Goal: Information Seeking & Learning: Learn about a topic

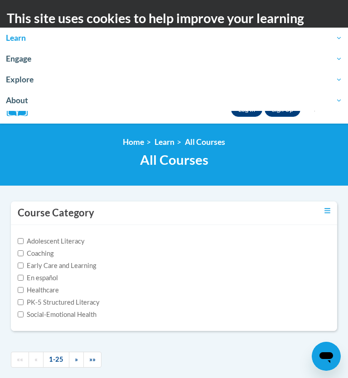
click at [81, 300] on label "PK-5 Structured Literacy" at bounding box center [59, 303] width 82 height 10
click at [24, 300] on input "PK-5 Structured Literacy" at bounding box center [21, 303] width 6 height 6
checkbox input "true"
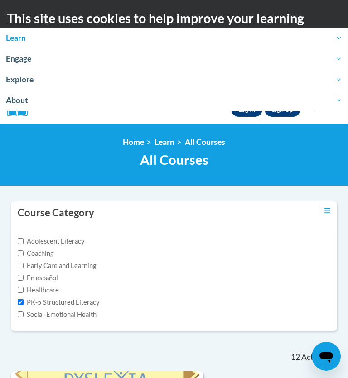
click at [343, 38] on link "Learn" at bounding box center [174, 38] width 348 height 21
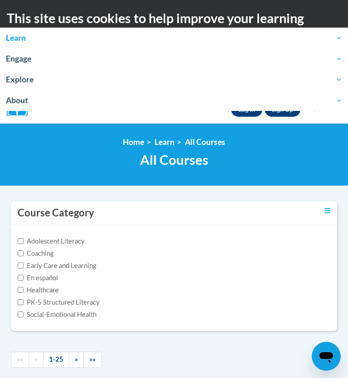
click at [17, 34] on span "Learn" at bounding box center [174, 38] width 336 height 11
click at [249, 115] on link "Log In" at bounding box center [246, 109] width 31 height 15
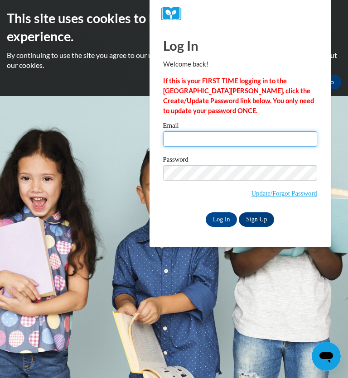
click at [174, 139] on input "Email" at bounding box center [240, 138] width 154 height 15
type input "[EMAIL_ADDRESS][DOMAIN_NAME]"
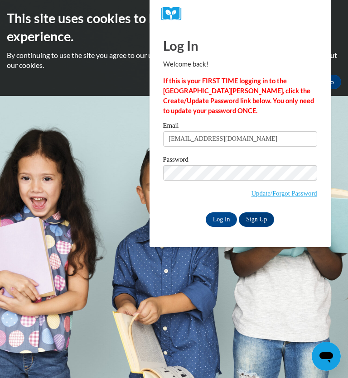
click at [223, 218] on input "Log In" at bounding box center [222, 220] width 32 height 15
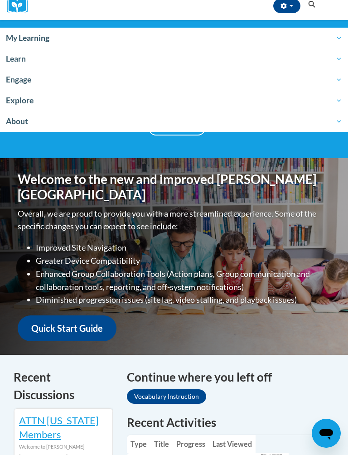
scroll to position [103, 0]
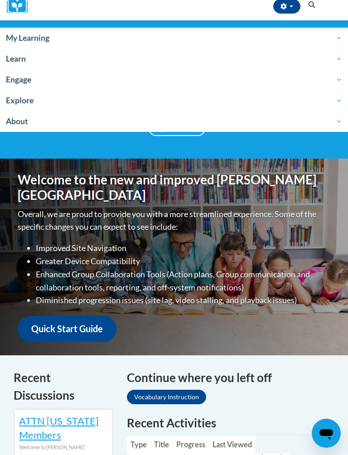
click at [179, 390] on link "Vocabulary Instruction" at bounding box center [166, 397] width 79 height 15
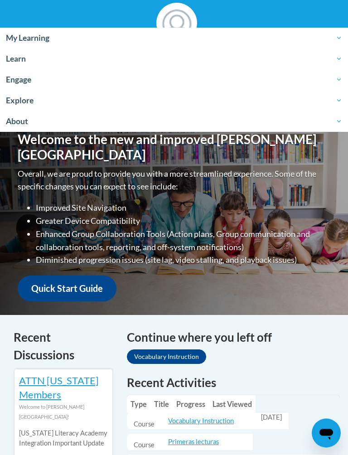
scroll to position [145, 0]
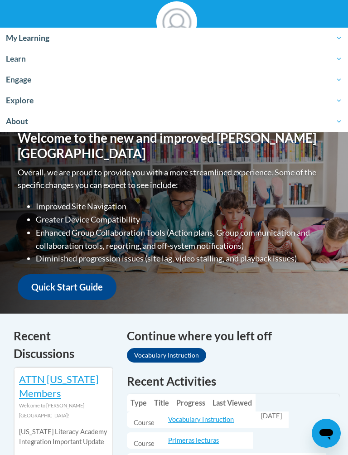
click at [169, 348] on link "Vocabulary Instruction" at bounding box center [166, 355] width 79 height 15
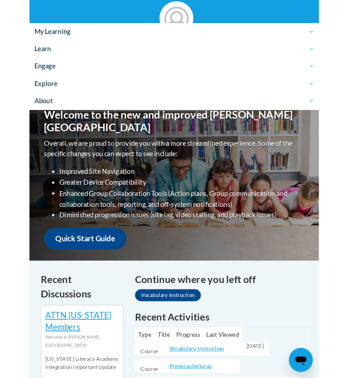
scroll to position [145, 0]
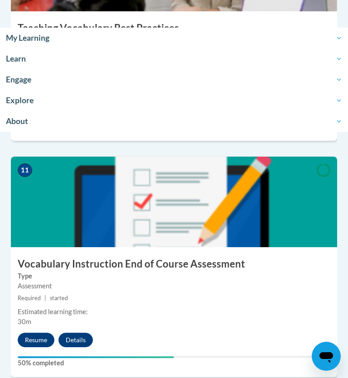
scroll to position [2508, 0]
click at [39, 334] on button "Resume" at bounding box center [36, 341] width 37 height 15
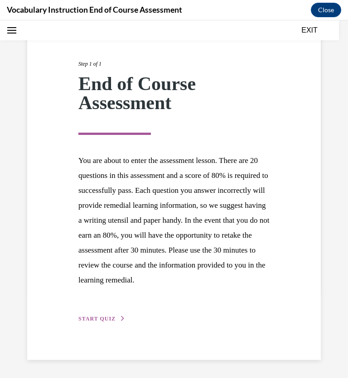
scroll to position [104, 0]
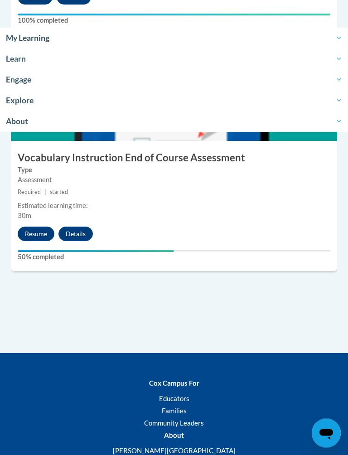
scroll to position [2615, 0]
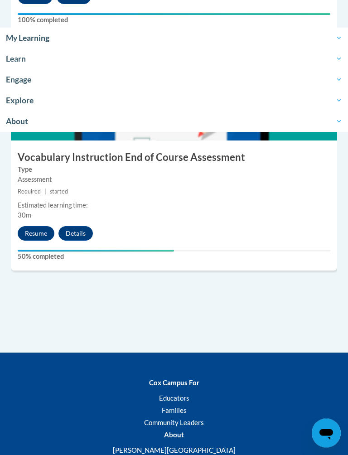
click at [31, 229] on button "Resume" at bounding box center [36, 234] width 37 height 15
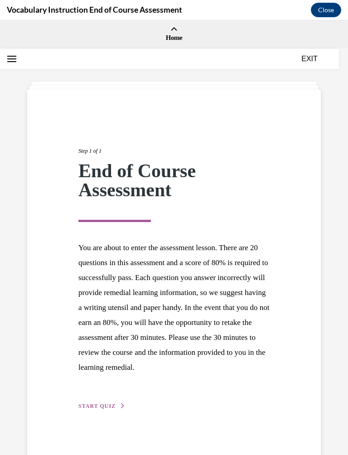
scroll to position [0, 0]
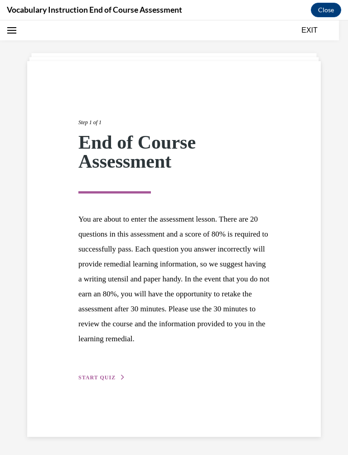
scroll to position [87, 0]
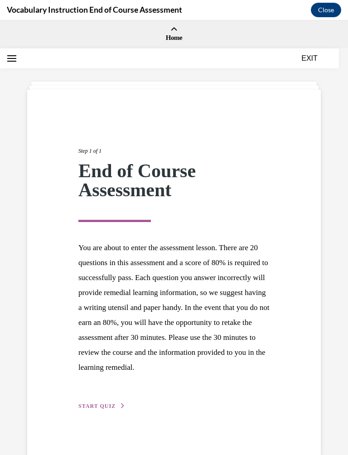
scroll to position [0, 0]
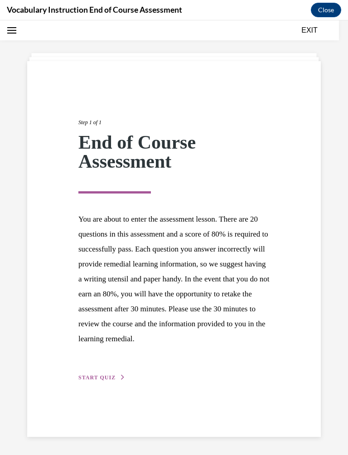
scroll to position [87, 0]
click at [92, 374] on span "START QUIZ" at bounding box center [96, 377] width 37 height 6
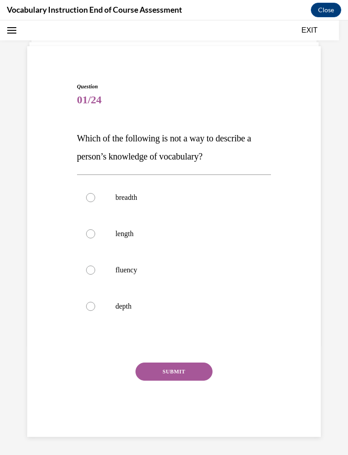
scroll to position [28, 0]
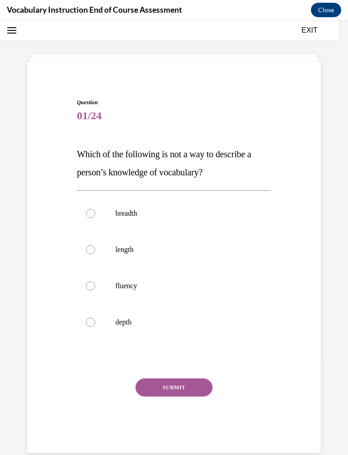
click at [132, 254] on p "length" at bounding box center [182, 249] width 133 height 9
click at [95, 254] on input "length" at bounding box center [90, 249] width 9 height 9
radio input "true"
click at [182, 378] on button "SUBMIT" at bounding box center [174, 387] width 77 height 18
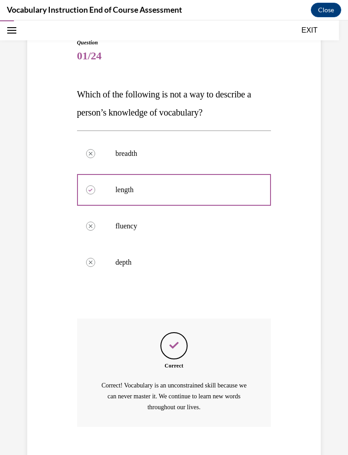
scroll to position [210, 0]
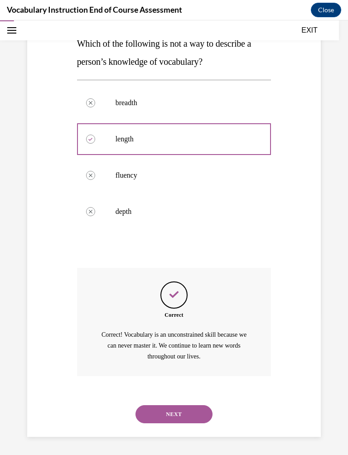
click at [176, 378] on button "NEXT" at bounding box center [174, 414] width 77 height 18
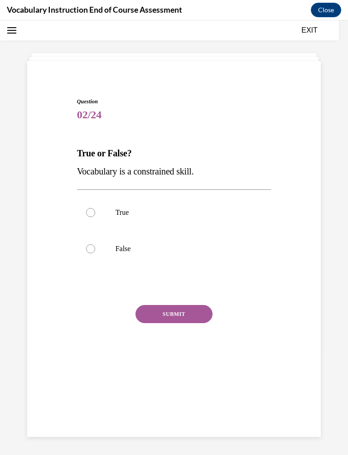
scroll to position [28, 0]
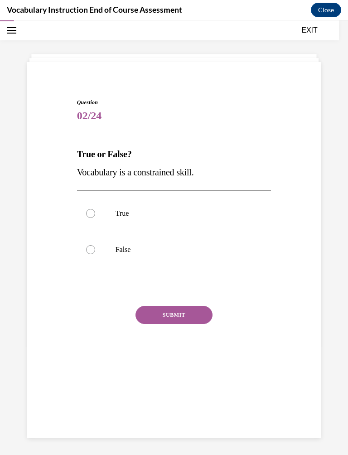
click at [96, 268] on label "False" at bounding box center [174, 250] width 194 height 36
click at [95, 254] on input "False" at bounding box center [90, 249] width 9 height 9
radio input "true"
click at [182, 324] on button "SUBMIT" at bounding box center [174, 315] width 77 height 18
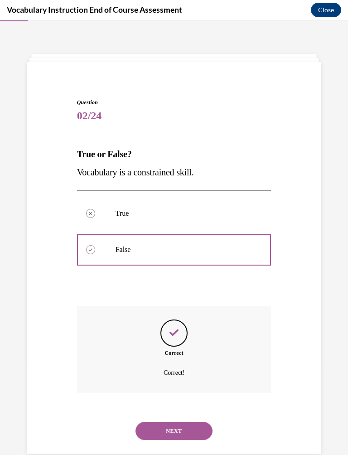
scroll to position [95, 0]
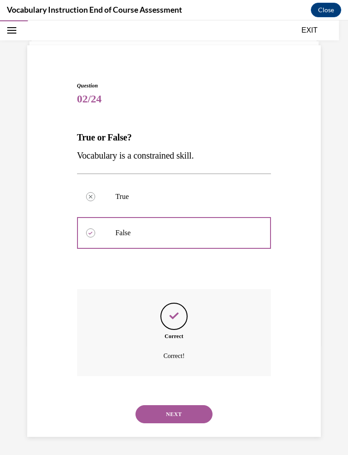
click at [185, 378] on button "NEXT" at bounding box center [174, 414] width 77 height 18
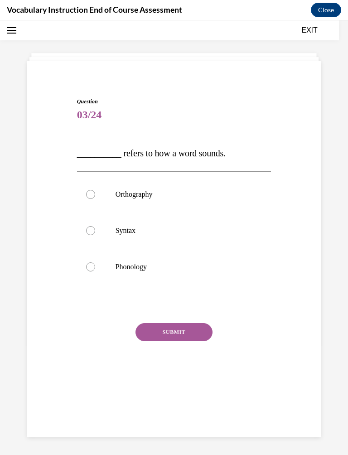
scroll to position [28, 0]
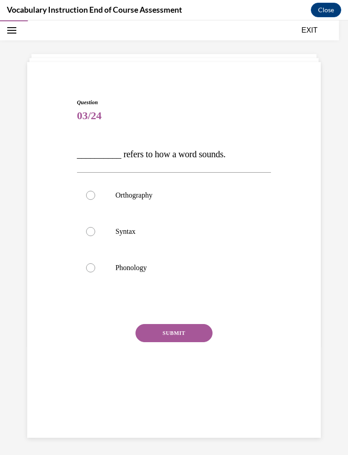
click at [147, 272] on p "Phonology" at bounding box center [182, 267] width 133 height 9
click at [95, 272] on input "Phonology" at bounding box center [90, 267] width 9 height 9
radio input "true"
click at [183, 342] on button "SUBMIT" at bounding box center [174, 333] width 77 height 18
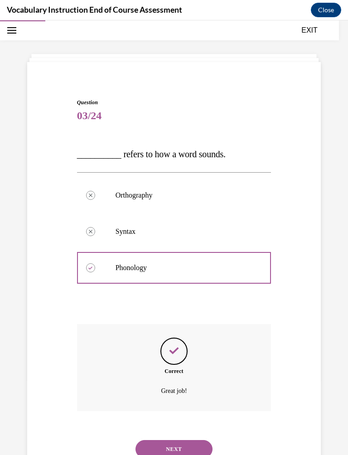
scroll to position [120, 0]
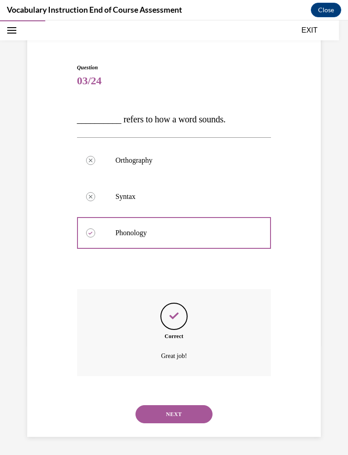
click at [179, 378] on button "NEXT" at bounding box center [174, 414] width 77 height 18
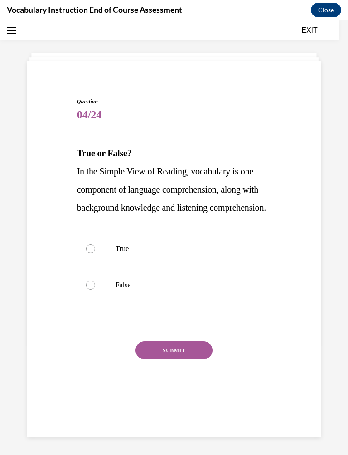
scroll to position [28, 0]
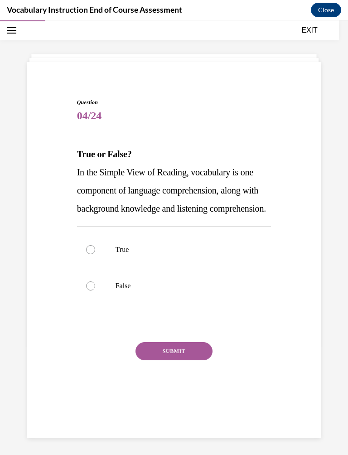
click at [115, 268] on label "True" at bounding box center [174, 250] width 194 height 36
click at [95, 254] on input "True" at bounding box center [90, 249] width 9 height 9
radio input "true"
click at [167, 360] on button "SUBMIT" at bounding box center [174, 351] width 77 height 18
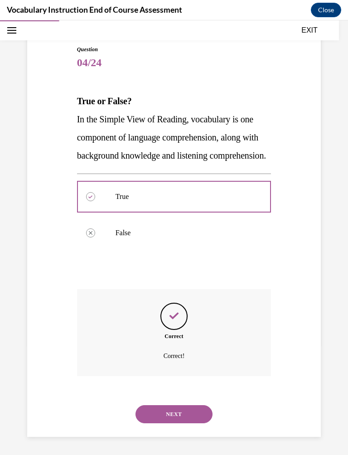
scroll to position [150, 0]
click at [189, 378] on button "NEXT" at bounding box center [174, 414] width 77 height 18
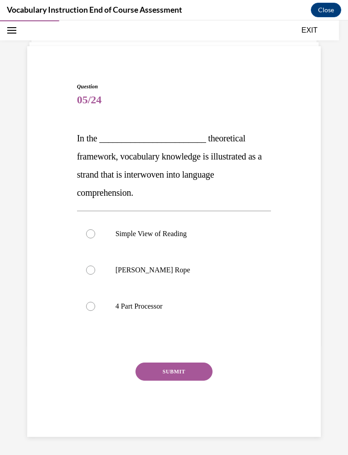
scroll to position [28, 0]
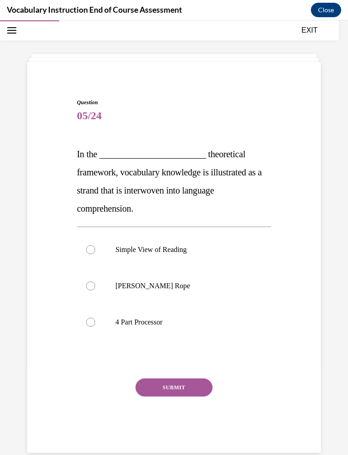
click at [159, 291] on p "Scarborough's Rope" at bounding box center [182, 285] width 133 height 9
click at [95, 291] on input "Scarborough's Rope" at bounding box center [90, 285] width 9 height 9
radio input "true"
click at [180, 378] on button "SUBMIT" at bounding box center [174, 387] width 77 height 18
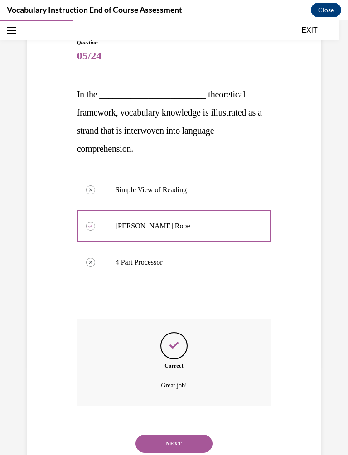
scroll to position [174, 0]
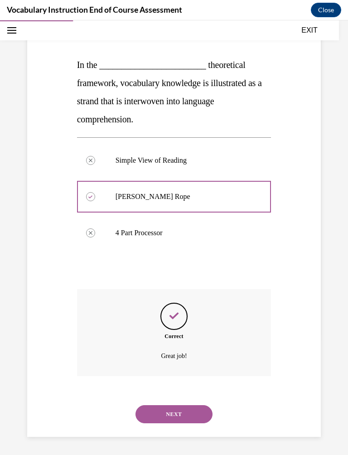
click at [181, 378] on button "NEXT" at bounding box center [174, 414] width 77 height 18
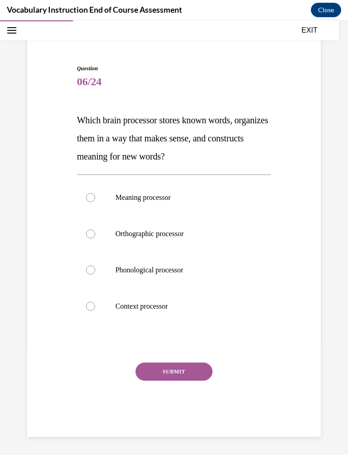
scroll to position [28, 0]
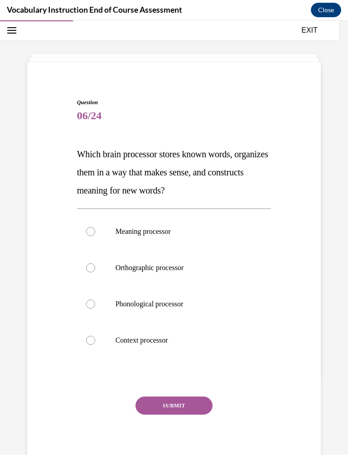
click at [160, 236] on p "Meaning processor" at bounding box center [182, 231] width 133 height 9
click at [95, 236] on input "Meaning processor" at bounding box center [90, 231] width 9 height 9
radio input "true"
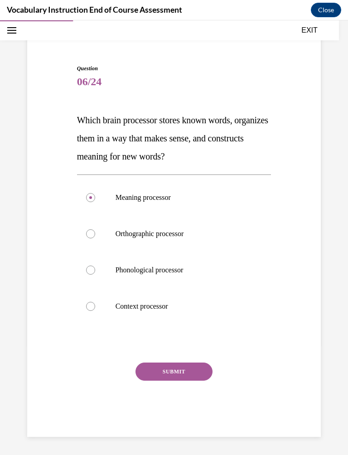
scroll to position [120, 0]
click at [186, 371] on button "SUBMIT" at bounding box center [174, 372] width 77 height 18
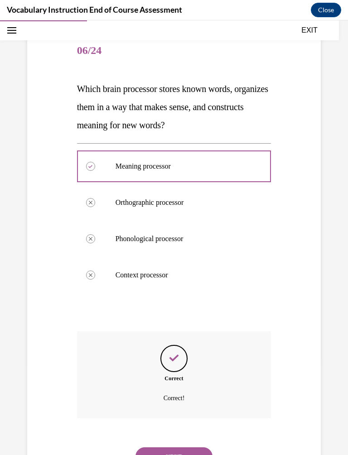
scroll to position [207, 0]
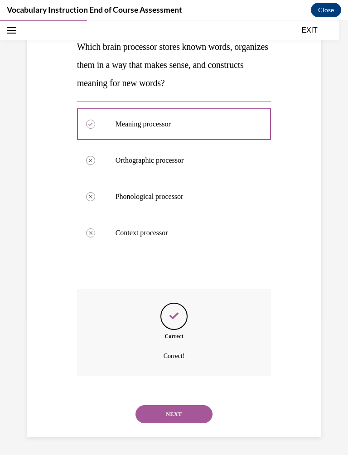
click at [181, 378] on button "NEXT" at bounding box center [174, 414] width 77 height 18
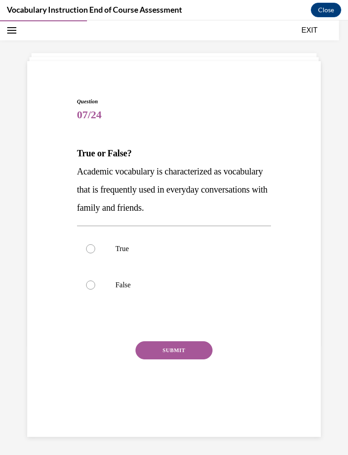
scroll to position [28, 0]
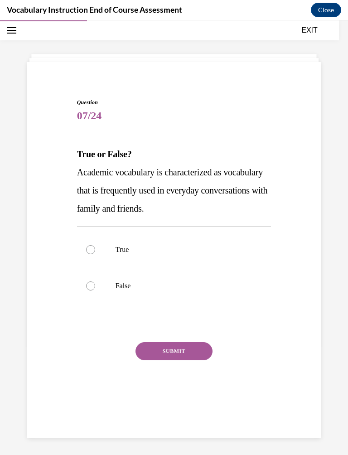
click at [133, 291] on p "False" at bounding box center [182, 285] width 133 height 9
click at [95, 291] on input "False" at bounding box center [90, 285] width 9 height 9
radio input "true"
click at [174, 360] on button "SUBMIT" at bounding box center [174, 351] width 77 height 18
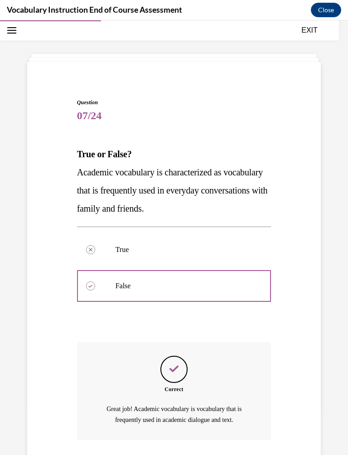
scroll to position [142, 0]
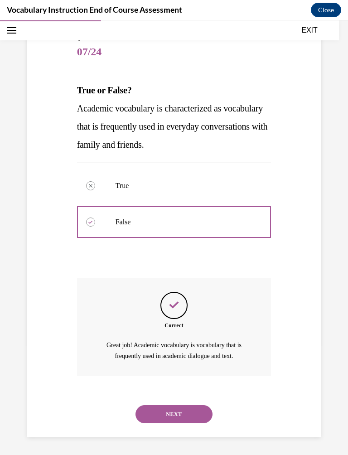
click at [181, 378] on button "NEXT" at bounding box center [174, 414] width 77 height 18
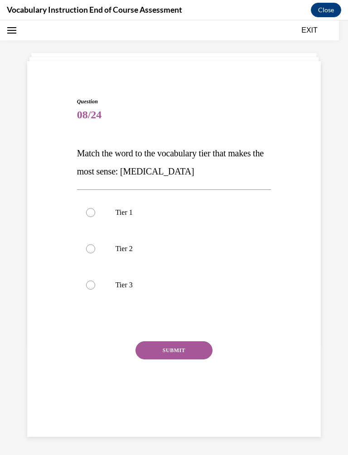
scroll to position [28, 0]
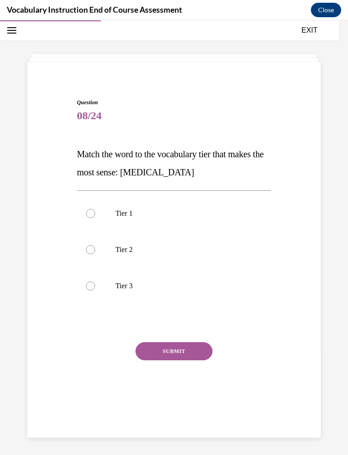
click at [133, 291] on p "Tier 3" at bounding box center [182, 285] width 133 height 9
click at [95, 291] on input "Tier 3" at bounding box center [90, 285] width 9 height 9
radio input "true"
click at [175, 360] on button "SUBMIT" at bounding box center [174, 351] width 77 height 18
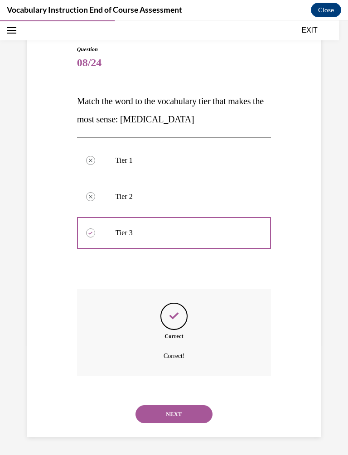
scroll to position [138, 0]
click at [174, 378] on button "NEXT" at bounding box center [174, 414] width 77 height 18
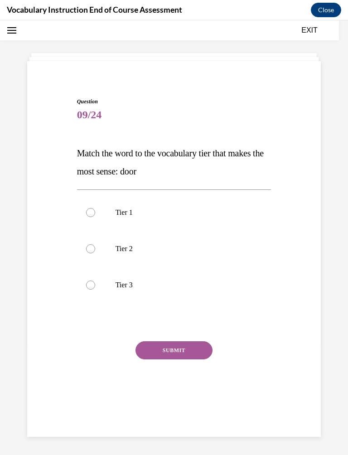
scroll to position [28, 0]
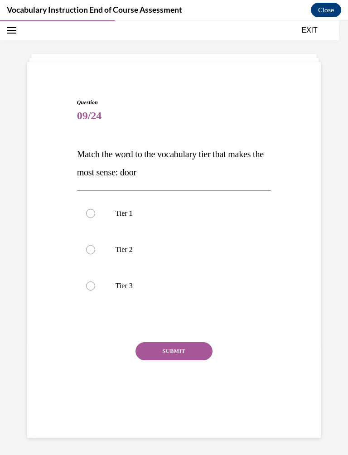
click at [150, 218] on p "Tier 1" at bounding box center [182, 213] width 133 height 9
click at [95, 218] on input "Tier 1" at bounding box center [90, 213] width 9 height 9
radio input "true"
click at [179, 360] on button "SUBMIT" at bounding box center [174, 351] width 77 height 18
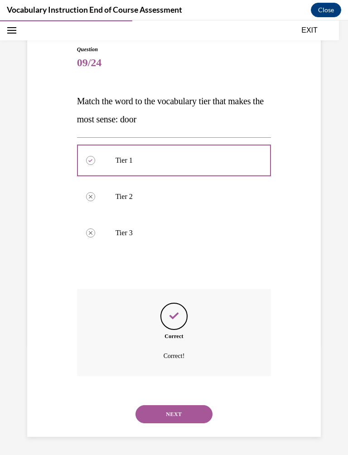
scroll to position [138, 0]
click at [174, 378] on button "NEXT" at bounding box center [174, 414] width 77 height 18
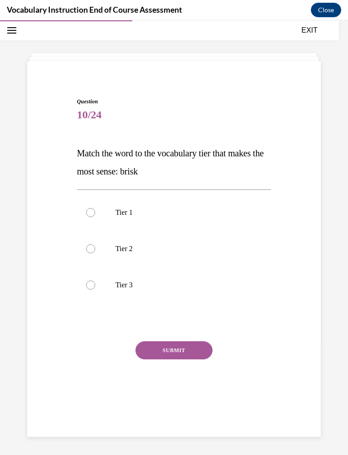
scroll to position [28, 0]
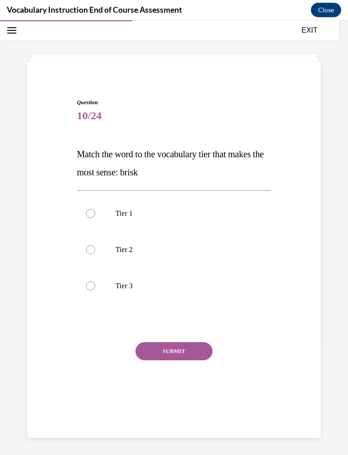
click at [132, 254] on p "Tier 2" at bounding box center [182, 249] width 133 height 9
click at [95, 254] on input "Tier 2" at bounding box center [90, 249] width 9 height 9
radio input "true"
click at [179, 360] on button "SUBMIT" at bounding box center [174, 351] width 77 height 18
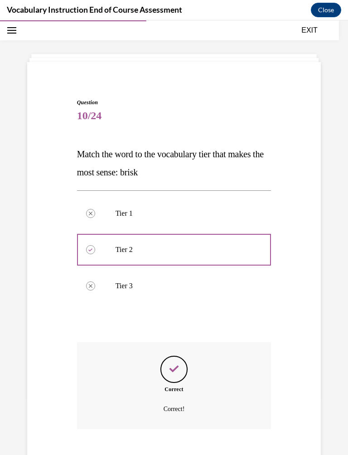
scroll to position [138, 0]
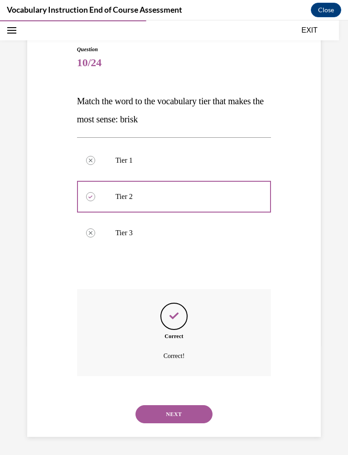
click at [182, 378] on button "NEXT" at bounding box center [174, 414] width 77 height 18
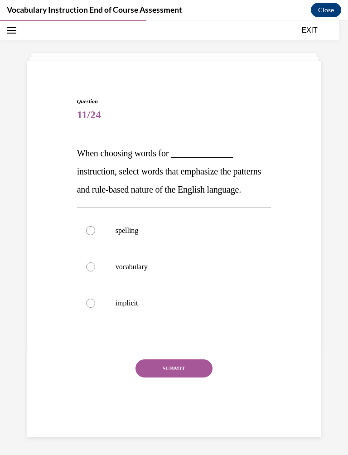
scroll to position [28, 0]
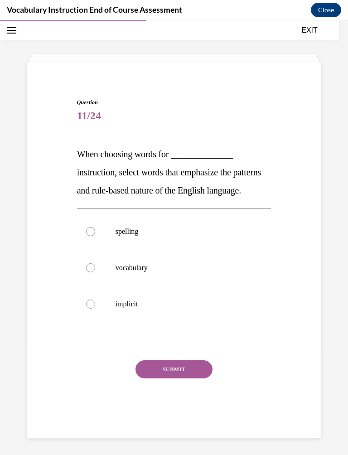
click at [131, 250] on label "spelling" at bounding box center [174, 231] width 194 height 36
click at [95, 236] on input "spelling" at bounding box center [90, 231] width 9 height 9
radio input "true"
click at [181, 378] on button "SUBMIT" at bounding box center [174, 369] width 77 height 18
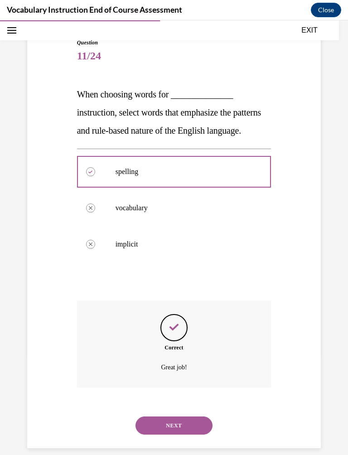
scroll to position [174, 0]
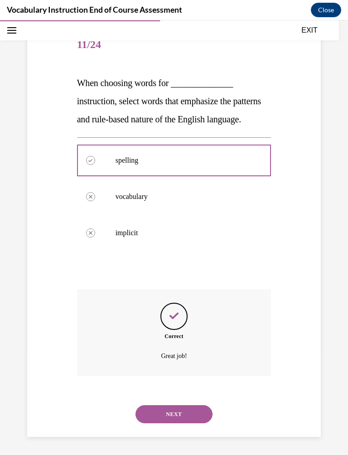
click at [174, 378] on button "NEXT" at bounding box center [174, 414] width 77 height 18
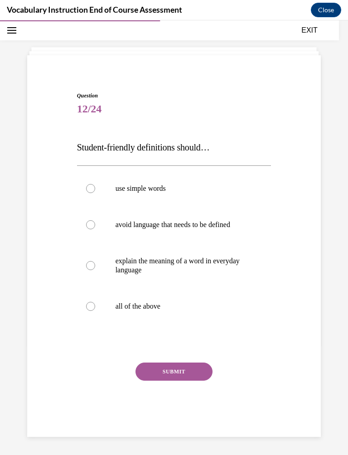
scroll to position [28, 0]
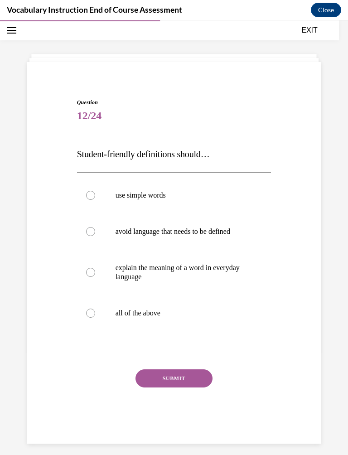
click at [145, 331] on label "all of the above" at bounding box center [174, 313] width 194 height 36
click at [95, 318] on input "all of the above" at bounding box center [90, 313] width 9 height 9
radio input "true"
click at [181, 378] on button "SUBMIT" at bounding box center [174, 378] width 77 height 18
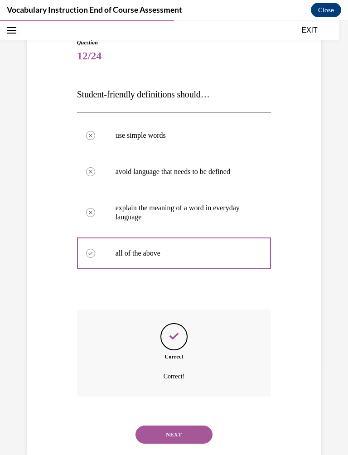
scroll to position [180, 0]
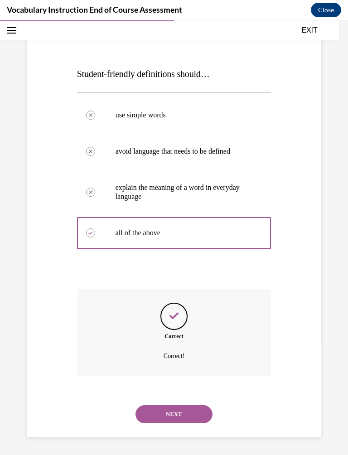
click at [177, 378] on button "NEXT" at bounding box center [174, 414] width 77 height 18
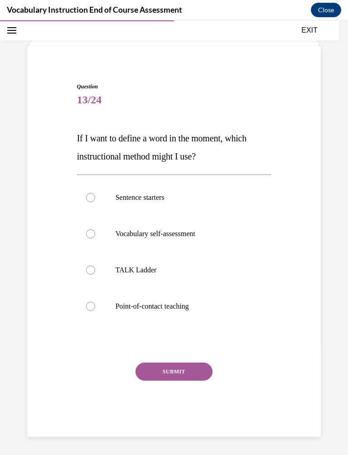
scroll to position [28, 0]
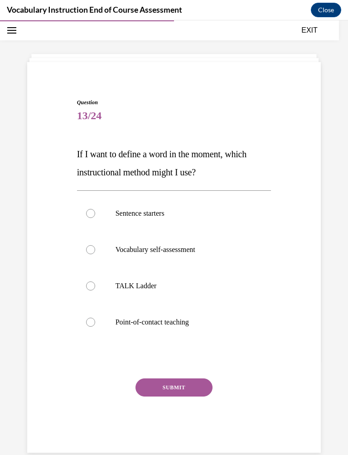
click at [96, 340] on label "Point-of-contact teaching" at bounding box center [174, 322] width 194 height 36
click at [95, 327] on input "Point-of-contact teaching" at bounding box center [90, 322] width 9 height 9
radio input "true"
click at [184, 378] on button "SUBMIT" at bounding box center [174, 387] width 77 height 18
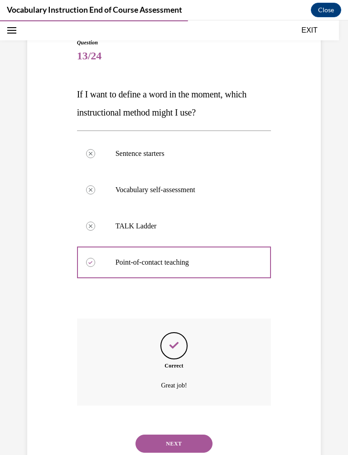
scroll to position [189, 0]
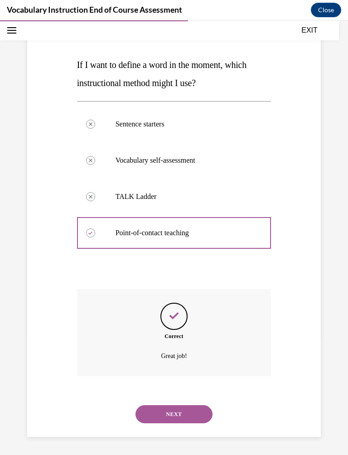
click at [179, 378] on button "NEXT" at bounding box center [174, 414] width 77 height 18
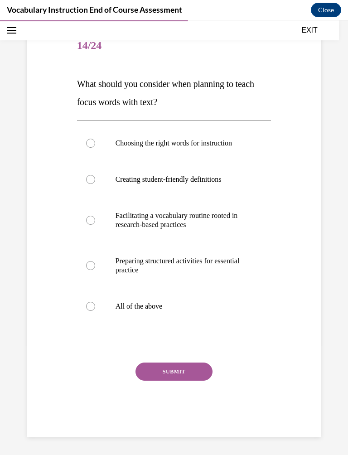
scroll to position [104, 0]
click at [154, 311] on p "All of the above" at bounding box center [182, 306] width 133 height 9
click at [95, 311] on input "All of the above" at bounding box center [90, 306] width 9 height 9
radio input "true"
click at [175, 378] on button "SUBMIT" at bounding box center [174, 372] width 77 height 18
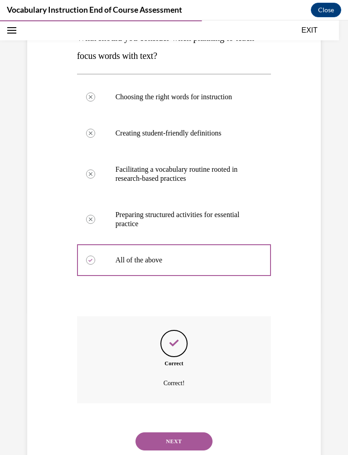
scroll to position [258, 0]
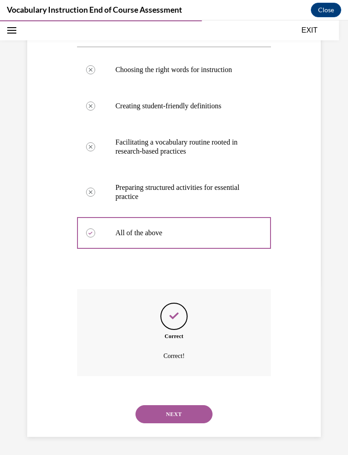
click at [179, 378] on button "NEXT" at bounding box center [174, 414] width 77 height 18
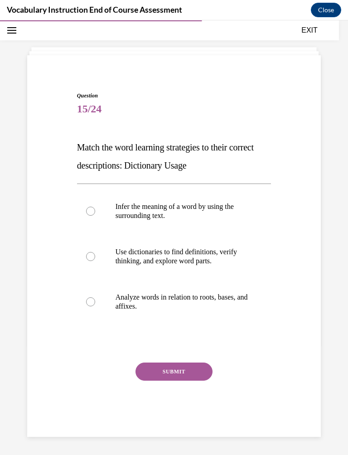
scroll to position [28, 0]
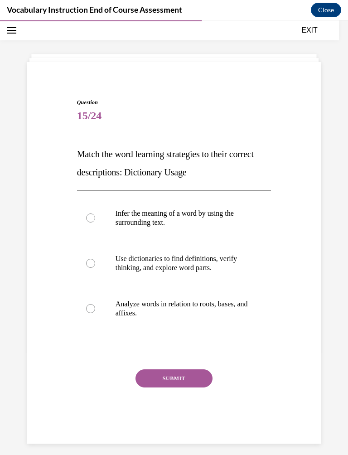
click at [152, 272] on p "Use dictionaries to find definitions, verify thinking, and explore word parts." at bounding box center [182, 263] width 133 height 18
click at [95, 268] on input "Use dictionaries to find definitions, verify thinking, and explore word parts." at bounding box center [90, 263] width 9 height 9
radio input "true"
click at [192, 378] on button "SUBMIT" at bounding box center [174, 378] width 77 height 18
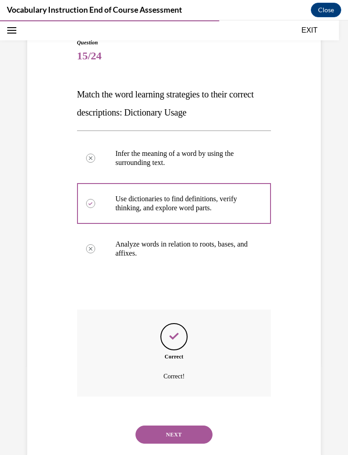
scroll to position [165, 0]
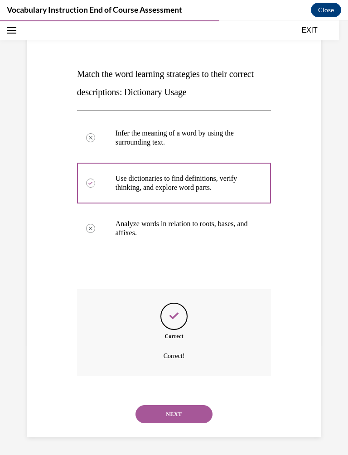
click at [191, 378] on button "NEXT" at bounding box center [174, 414] width 77 height 18
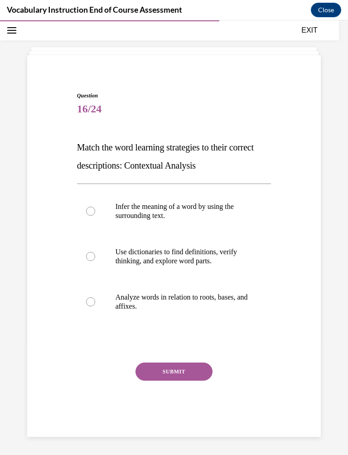
scroll to position [28, 0]
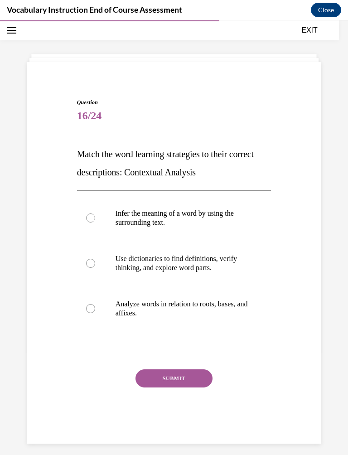
click at [186, 224] on p "Infer the meaning of a word by using the surrounding text." at bounding box center [182, 218] width 133 height 18
click at [95, 223] on input "Infer the meaning of a word by using the surrounding text." at bounding box center [90, 217] width 9 height 9
radio input "true"
click at [194, 378] on button "SUBMIT" at bounding box center [174, 378] width 77 height 18
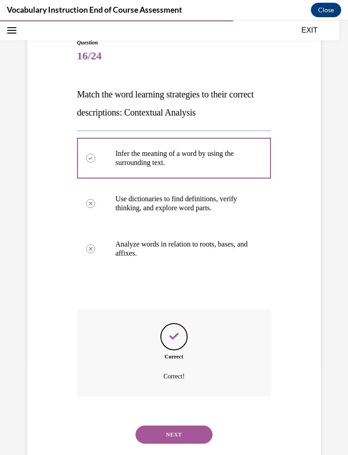
scroll to position [165, 0]
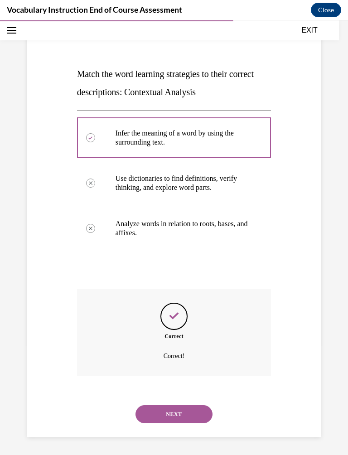
click at [184, 378] on button "NEXT" at bounding box center [174, 414] width 77 height 18
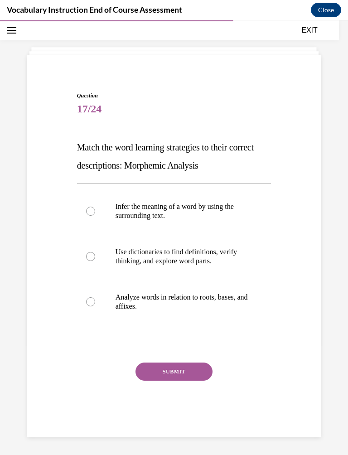
scroll to position [28, 0]
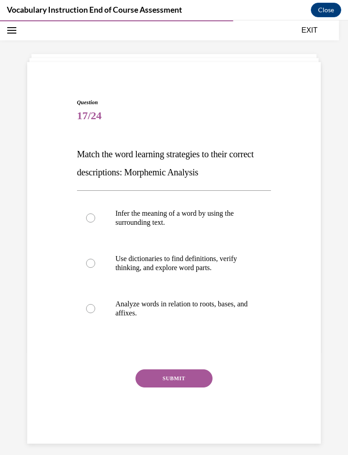
click at [157, 318] on p "Analyze words in relation to roots, bases, and affixes." at bounding box center [182, 309] width 133 height 18
click at [95, 313] on input "Analyze words in relation to roots, bases, and affixes." at bounding box center [90, 308] width 9 height 9
radio input "true"
click at [176, 378] on button "SUBMIT" at bounding box center [174, 378] width 77 height 18
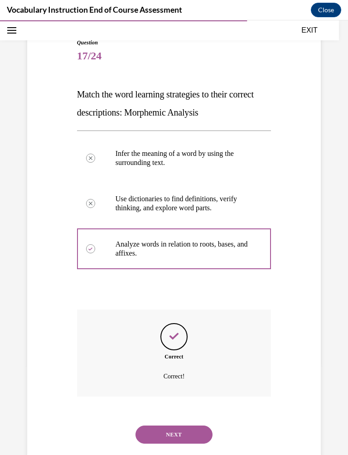
scroll to position [165, 0]
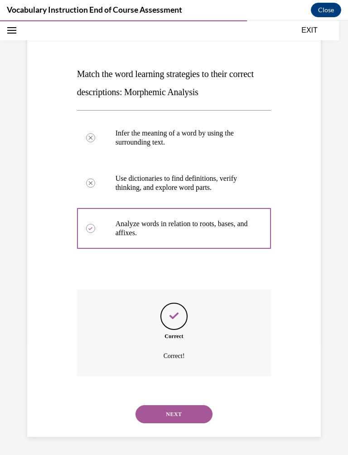
click at [180, 378] on button "NEXT" at bounding box center [174, 414] width 77 height 18
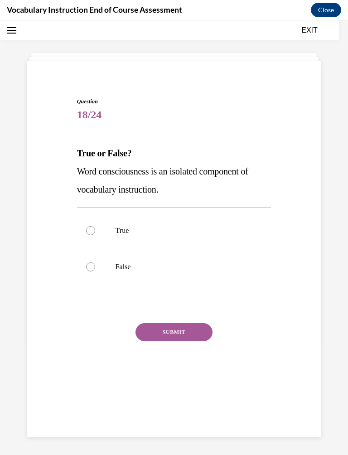
scroll to position [28, 0]
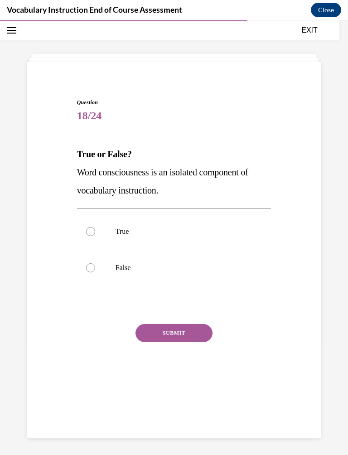
click at [135, 272] on p "False" at bounding box center [182, 267] width 133 height 9
click at [95, 272] on input "False" at bounding box center [90, 267] width 9 height 9
radio input "true"
click at [181, 342] on button "SUBMIT" at bounding box center [174, 333] width 77 height 18
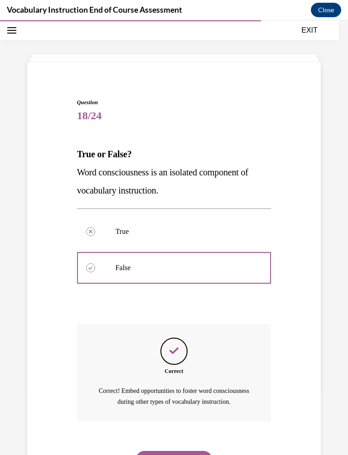
scroll to position [134, 0]
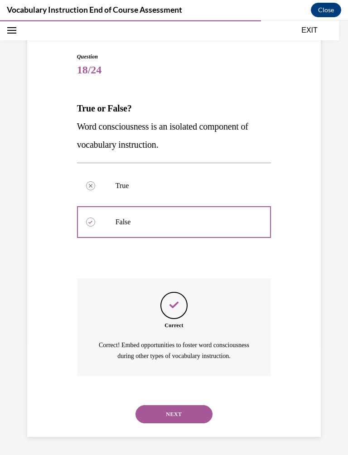
click at [181, 378] on button "NEXT" at bounding box center [174, 414] width 77 height 18
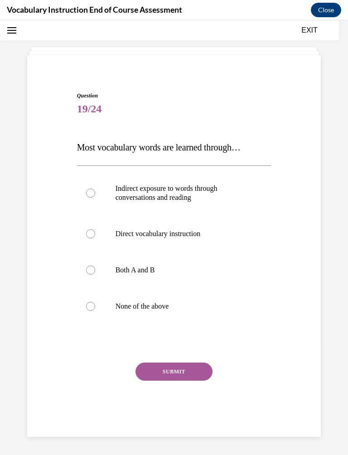
scroll to position [28, 0]
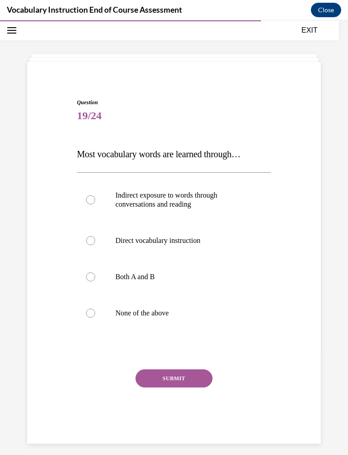
click at [87, 218] on label "Indirect exposure to words through conversations and reading" at bounding box center [174, 199] width 194 height 45
click at [87, 204] on input "Indirect exposure to words through conversations and reading" at bounding box center [90, 199] width 9 height 9
radio input "true"
click at [180, 378] on button "SUBMIT" at bounding box center [174, 378] width 77 height 18
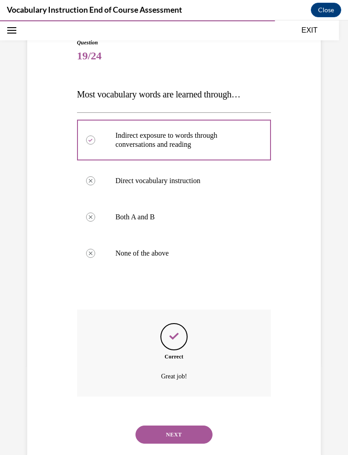
scroll to position [180, 0]
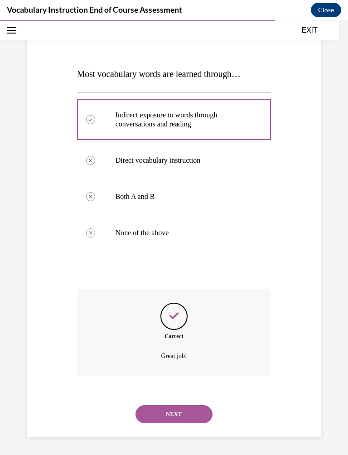
click at [184, 378] on button "NEXT" at bounding box center [174, 414] width 77 height 18
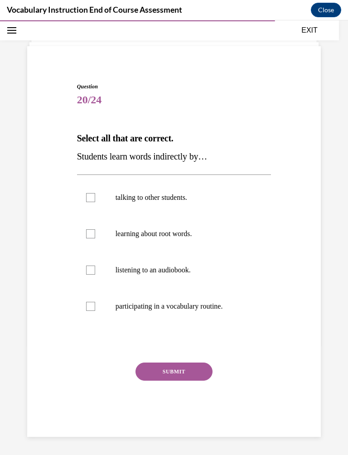
scroll to position [28, 0]
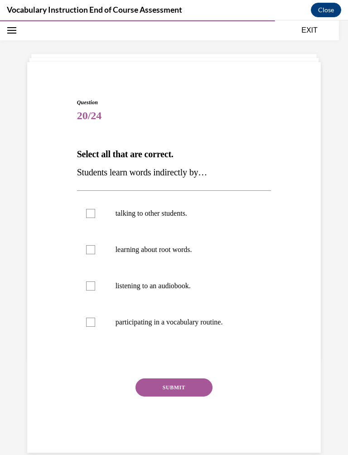
click at [115, 232] on label "talking to other students." at bounding box center [174, 213] width 194 height 36
click at [95, 218] on input "talking to other students." at bounding box center [90, 213] width 9 height 9
checkbox input "true"
click at [115, 304] on label "listening to an audiobook." at bounding box center [174, 286] width 194 height 36
click at [95, 291] on input "listening to an audiobook." at bounding box center [90, 285] width 9 height 9
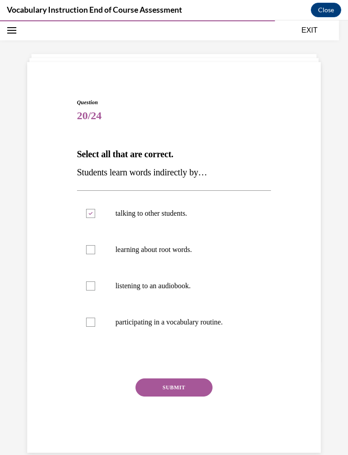
checkbox input "true"
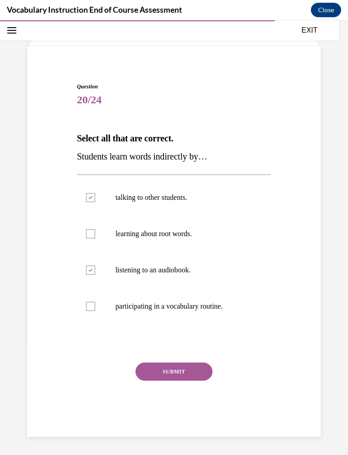
scroll to position [140, 0]
click at [167, 370] on button "SUBMIT" at bounding box center [174, 372] width 77 height 18
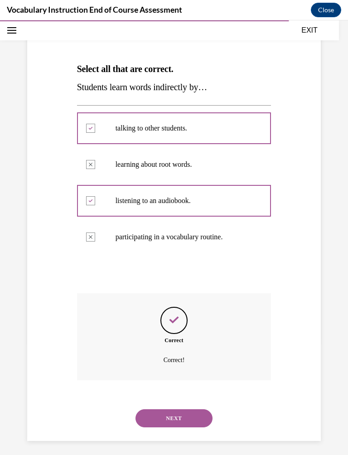
scroll to position [228, 0]
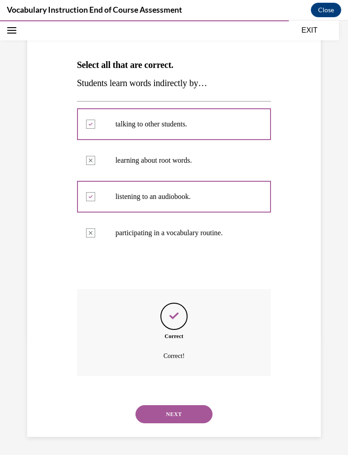
click at [179, 378] on button "NEXT" at bounding box center [174, 414] width 77 height 18
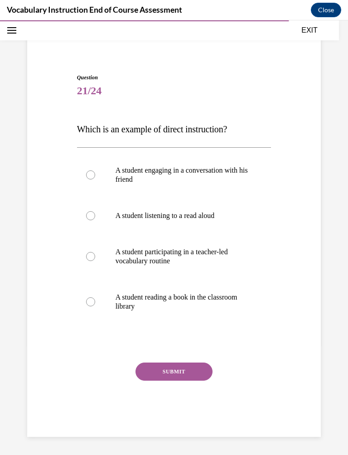
scroll to position [28, 0]
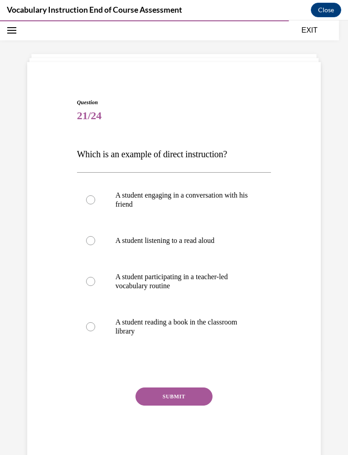
click at [103, 304] on label "A student participating in a teacher-led vocabulary routine" at bounding box center [174, 281] width 194 height 45
click at [95, 286] on input "A student participating in a teacher-led vocabulary routine" at bounding box center [90, 281] width 9 height 9
radio input "true"
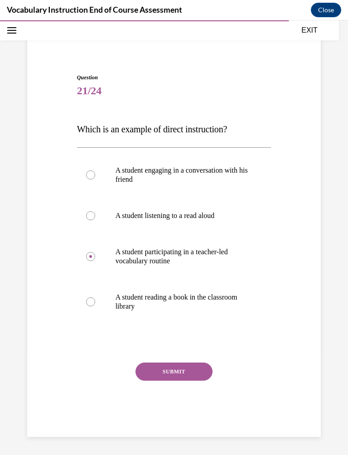
scroll to position [111, 0]
click at [183, 371] on button "SUBMIT" at bounding box center [174, 372] width 77 height 18
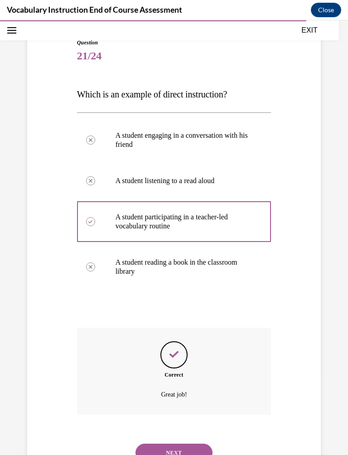
scroll to position [198, 0]
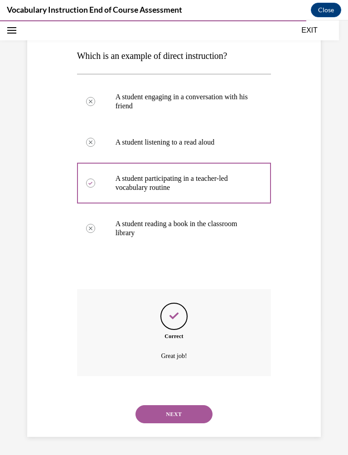
click at [180, 378] on button "NEXT" at bounding box center [174, 414] width 77 height 18
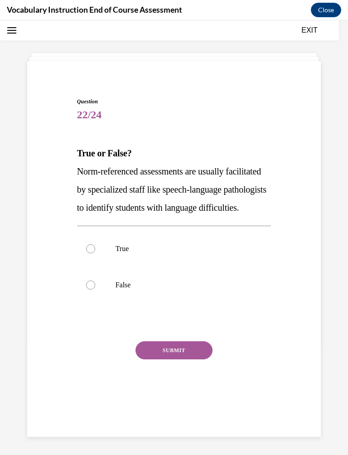
scroll to position [28, 0]
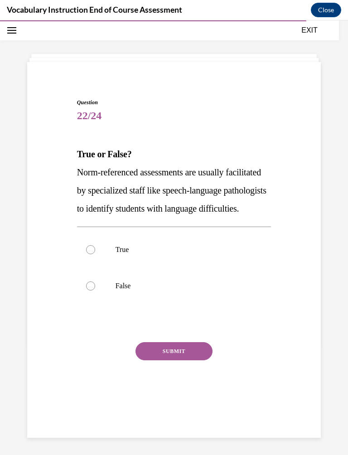
click at [118, 254] on p "True" at bounding box center [182, 249] width 133 height 9
click at [95, 254] on input "True" at bounding box center [90, 249] width 9 height 9
radio input "true"
click at [176, 360] on button "SUBMIT" at bounding box center [174, 351] width 77 height 18
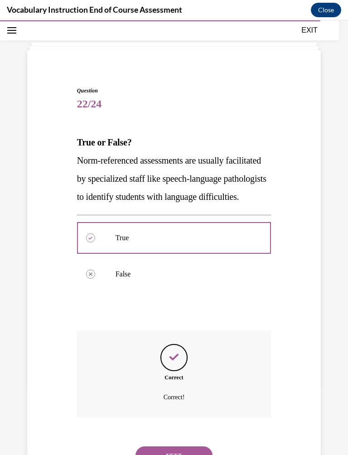
scroll to position [150, 0]
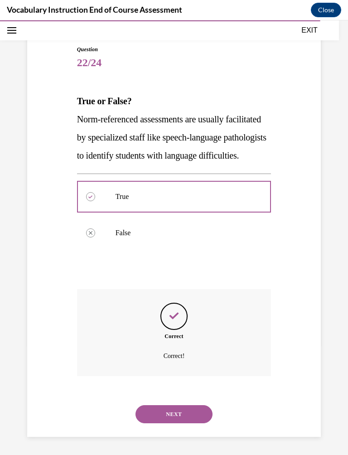
click at [181, 378] on button "NEXT" at bounding box center [174, 414] width 77 height 18
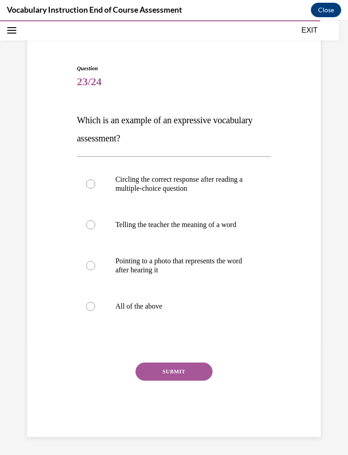
scroll to position [28, 0]
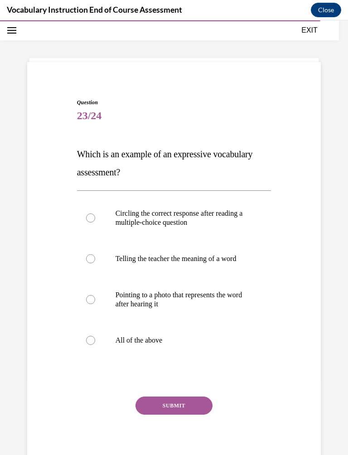
click at [101, 277] on label "Telling the teacher the meaning of a word" at bounding box center [174, 259] width 194 height 36
click at [95, 263] on input "Telling the teacher the meaning of a word" at bounding box center [90, 258] width 9 height 9
radio input "true"
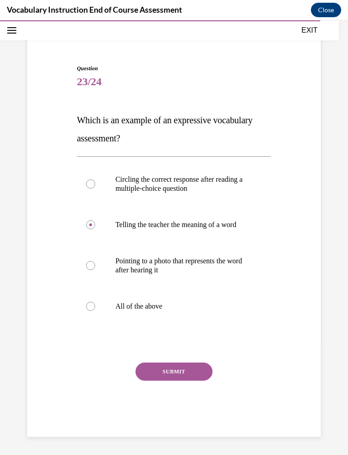
scroll to position [120, 0]
click at [178, 370] on button "SUBMIT" at bounding box center [174, 372] width 77 height 18
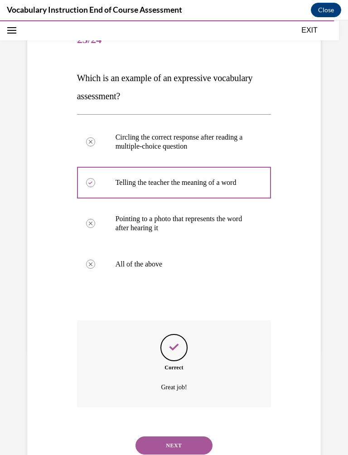
scroll to position [207, 0]
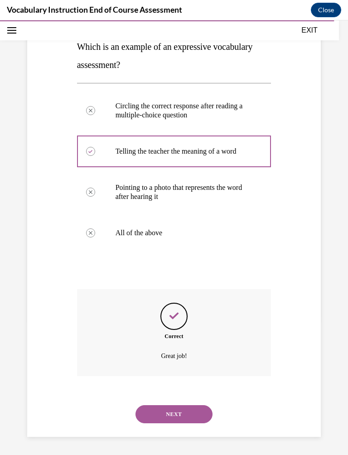
click at [174, 378] on button "NEXT" at bounding box center [174, 414] width 77 height 18
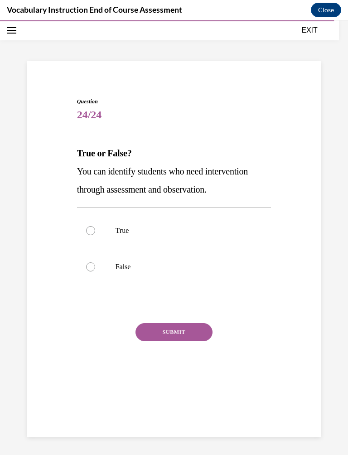
scroll to position [28, 0]
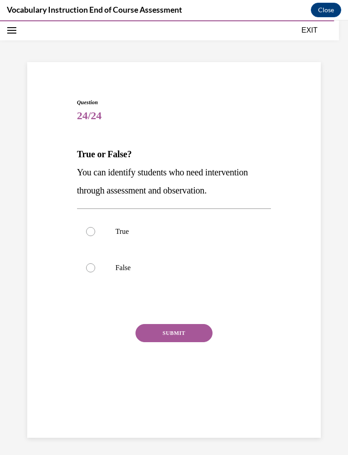
click at [118, 240] on label "True" at bounding box center [174, 231] width 194 height 36
click at [95, 236] on input "True" at bounding box center [90, 231] width 9 height 9
radio input "true"
click at [174, 342] on button "SUBMIT" at bounding box center [174, 333] width 77 height 18
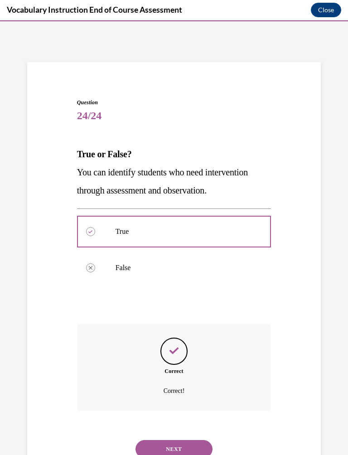
scroll to position [113, 0]
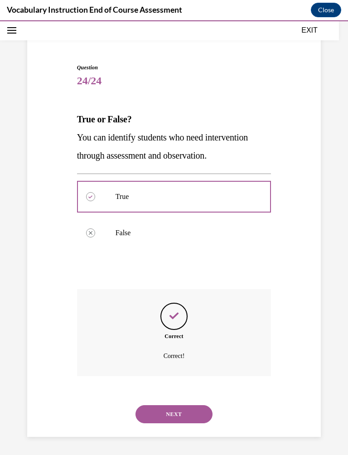
click at [171, 378] on button "NEXT" at bounding box center [174, 414] width 77 height 18
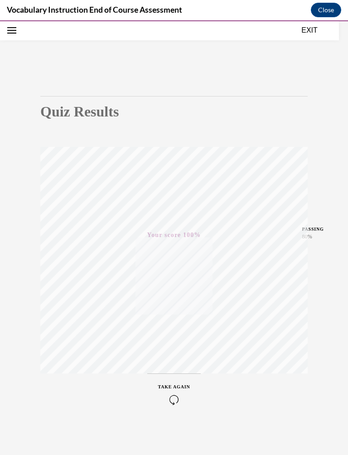
scroll to position [107, 0]
click at [327, 10] on button "Close" at bounding box center [326, 10] width 30 height 15
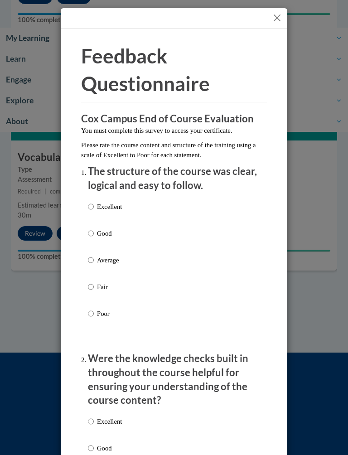
click at [92, 202] on input "Excellent" at bounding box center [91, 207] width 6 height 10
radio input "true"
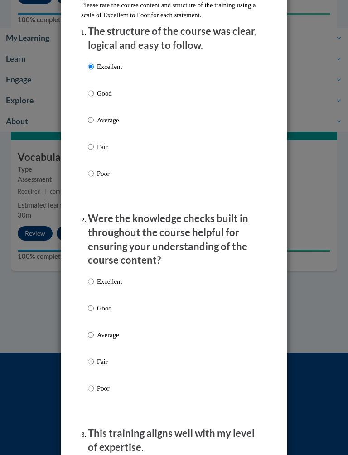
scroll to position [140, 0]
click at [94, 276] on input "Excellent" at bounding box center [91, 281] width 6 height 10
radio input "true"
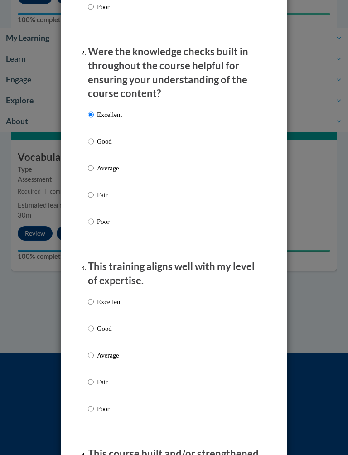
scroll to position [308, 0]
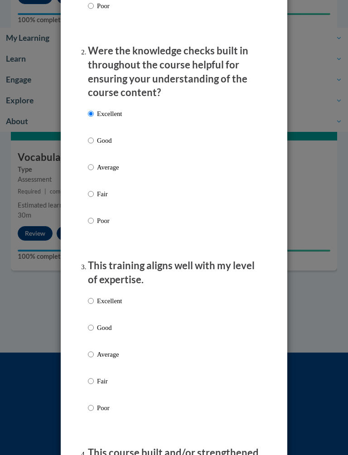
click at [100, 296] on p "Excellent" at bounding box center [109, 301] width 25 height 10
click at [94, 296] on input "Excellent" at bounding box center [91, 301] width 6 height 10
radio input "true"
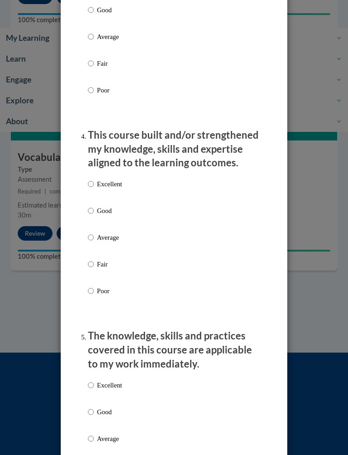
scroll to position [632, 0]
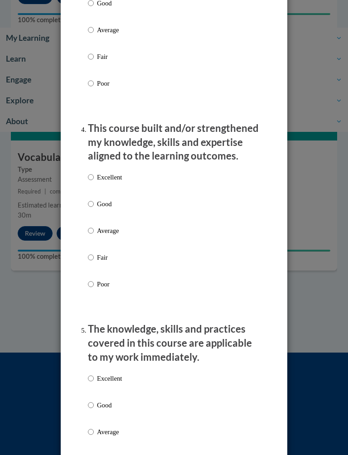
click at [98, 172] on p "Excellent" at bounding box center [109, 177] width 25 height 10
click at [94, 172] on input "Excellent" at bounding box center [91, 177] width 6 height 10
radio input "true"
click at [97, 373] on label "Excellent" at bounding box center [105, 385] width 34 height 24
click at [94, 373] on input "Excellent" at bounding box center [91, 378] width 6 height 10
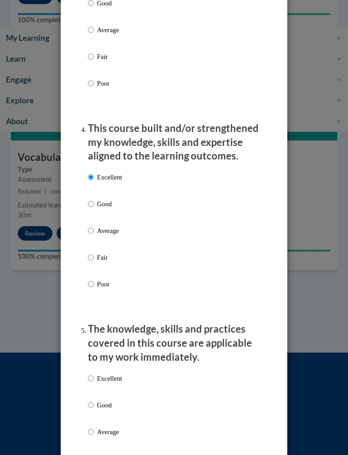
radio input "true"
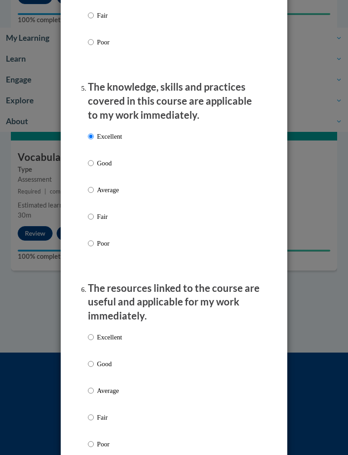
scroll to position [882, 0]
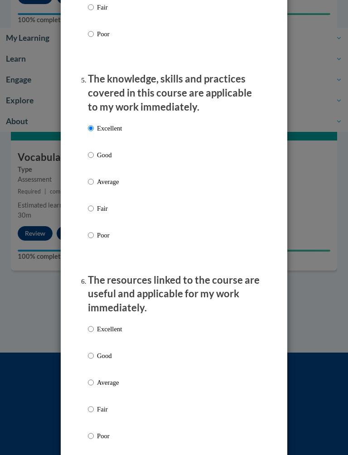
click at [94, 324] on input "Excellent" at bounding box center [91, 329] width 6 height 10
radio input "true"
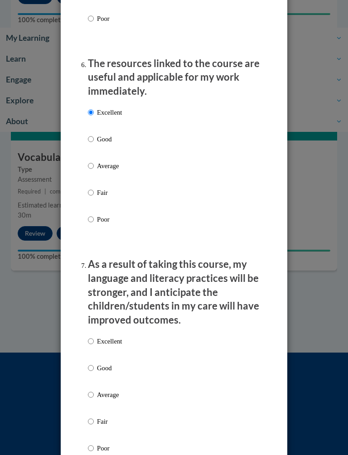
scroll to position [1108, 0]
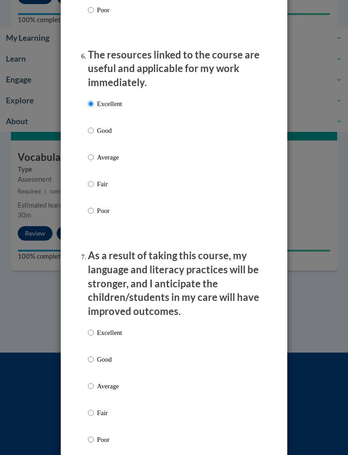
click at [91, 328] on input "Excellent" at bounding box center [91, 333] width 6 height 10
radio input "true"
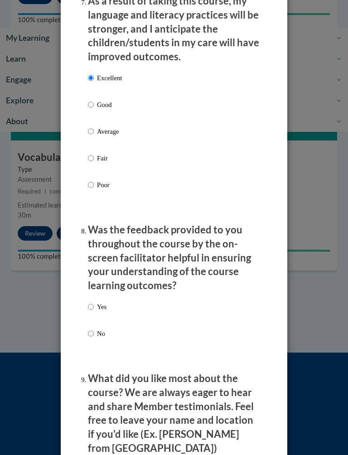
scroll to position [1364, 0]
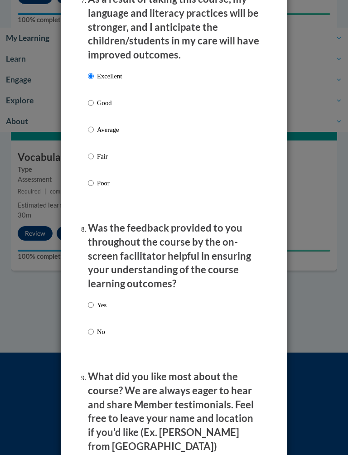
click at [94, 300] on input "Yes" at bounding box center [91, 305] width 6 height 10
radio input "true"
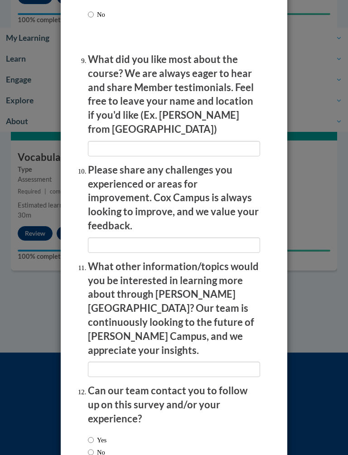
scroll to position [1681, 0]
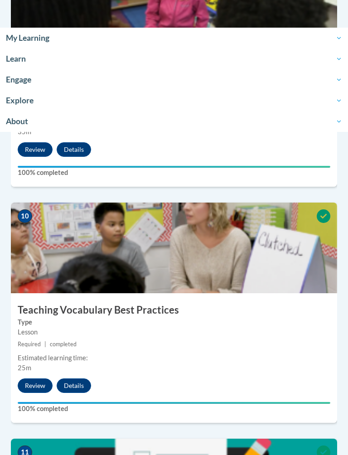
scroll to position [2229, 0]
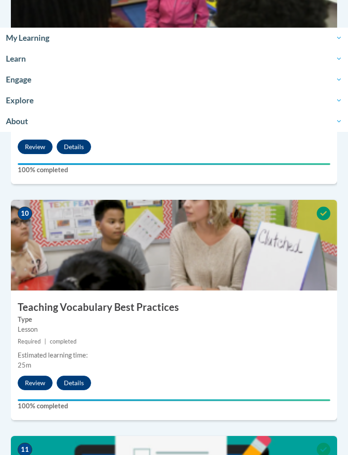
click at [255, 250] on img at bounding box center [174, 245] width 326 height 91
click at [260, 232] on img at bounding box center [174, 245] width 326 height 91
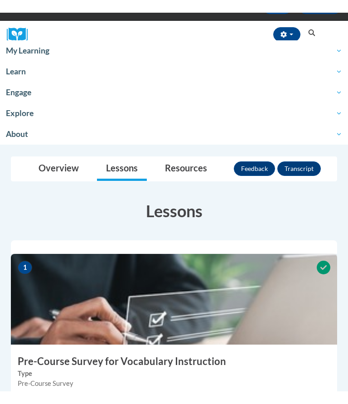
scroll to position [0, 0]
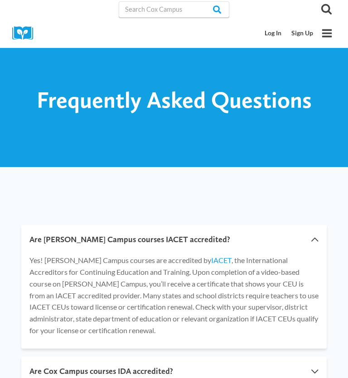
click at [331, 33] on icon "Open menu" at bounding box center [327, 33] width 10 height 8
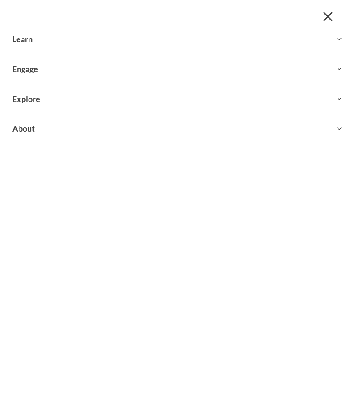
click at [333, 18] on button "Close menu" at bounding box center [328, 16] width 16 height 16
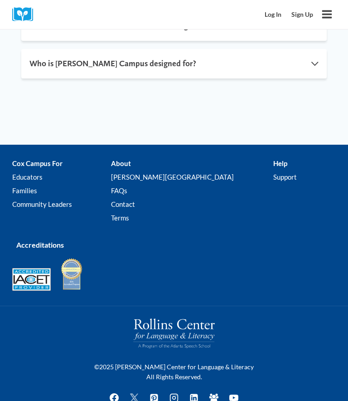
scroll to position [710, 0]
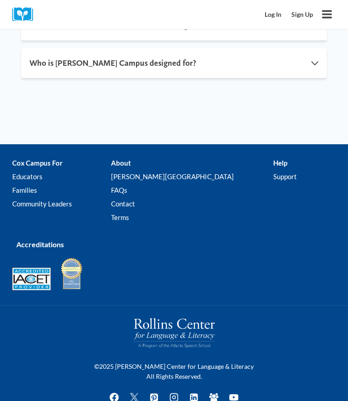
click at [53, 240] on strong "Accreditations" at bounding box center [40, 244] width 48 height 9
click at [41, 240] on strong "Accreditations" at bounding box center [40, 244] width 48 height 9
click at [42, 240] on strong "Accreditations" at bounding box center [40, 244] width 48 height 9
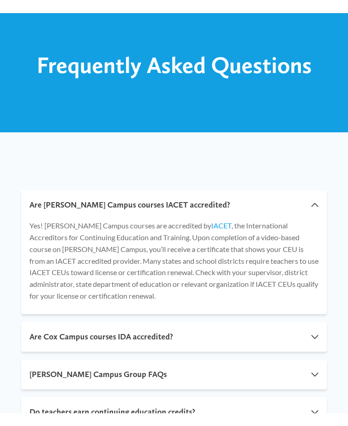
scroll to position [0, 0]
